Goal: Information Seeking & Learning: Learn about a topic

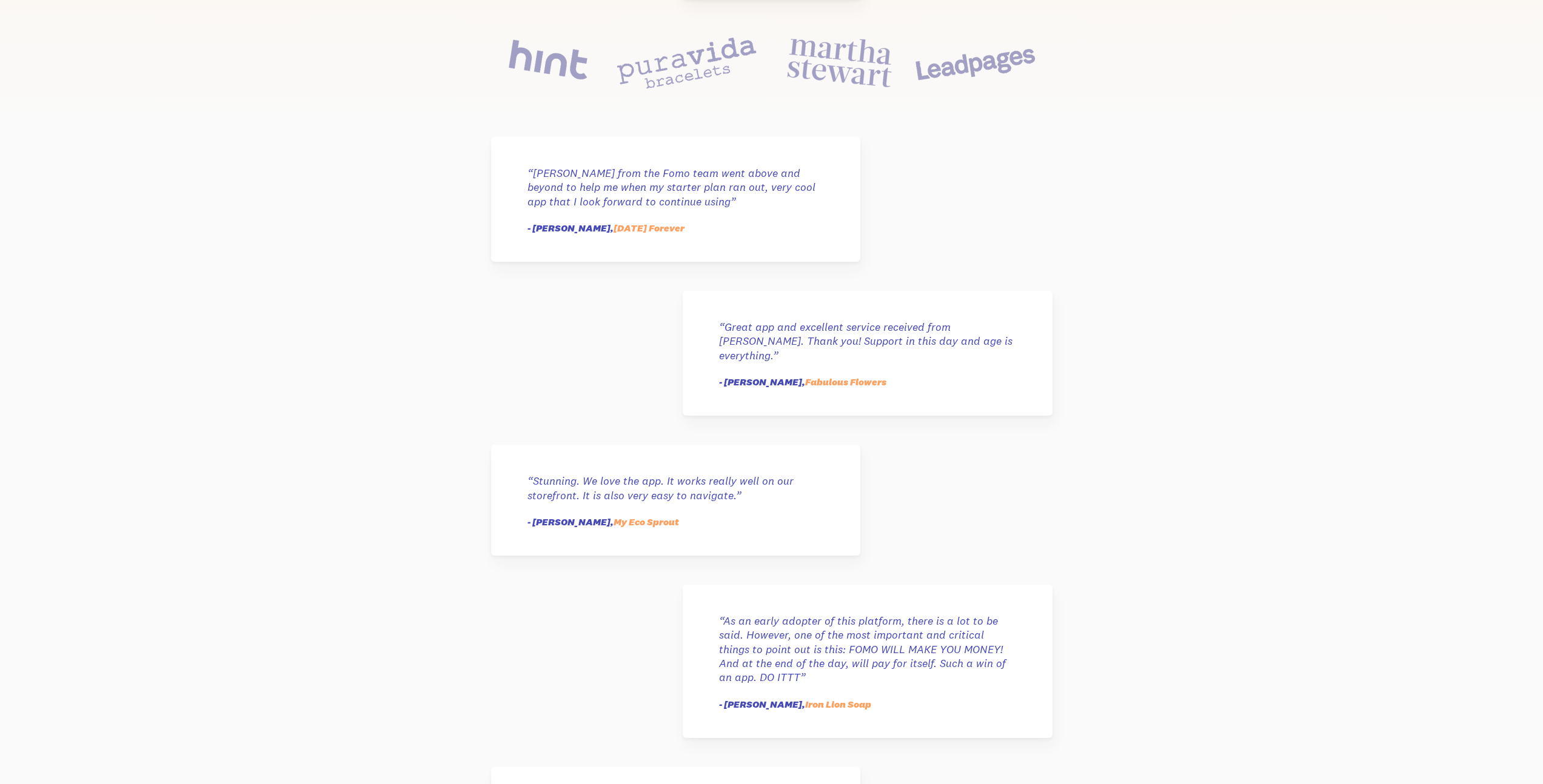
scroll to position [529, 0]
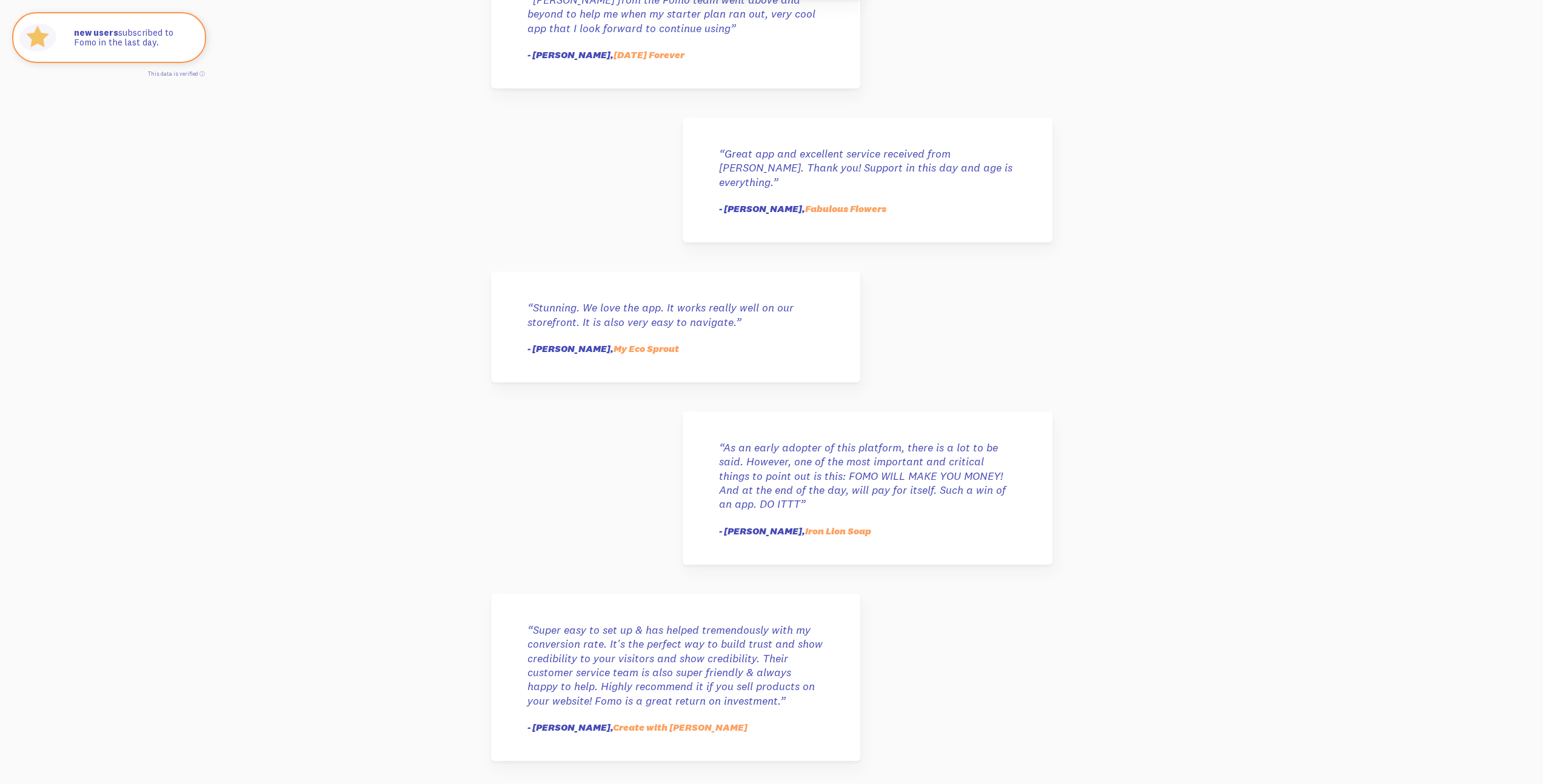
click at [675, 319] on div "“Stunning. We love the app. It works really well on our storefront. It is also …" at bounding box center [676, 327] width 369 height 111
click at [642, 342] on link "My Eco Sprout" at bounding box center [646, 348] width 65 height 12
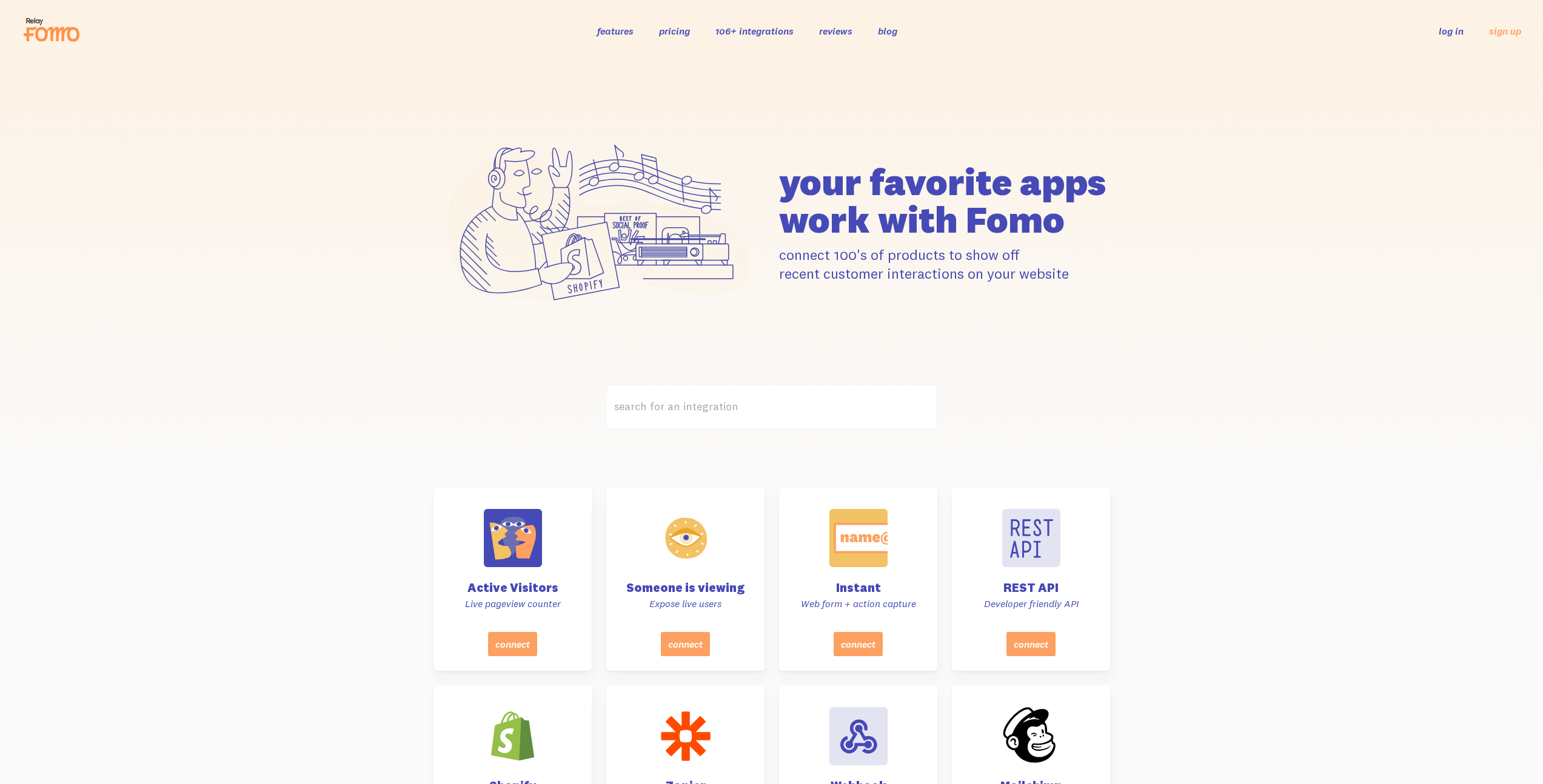
click at [832, 27] on link "reviews" at bounding box center [835, 31] width 33 height 12
